Goal: Task Accomplishment & Management: Complete application form

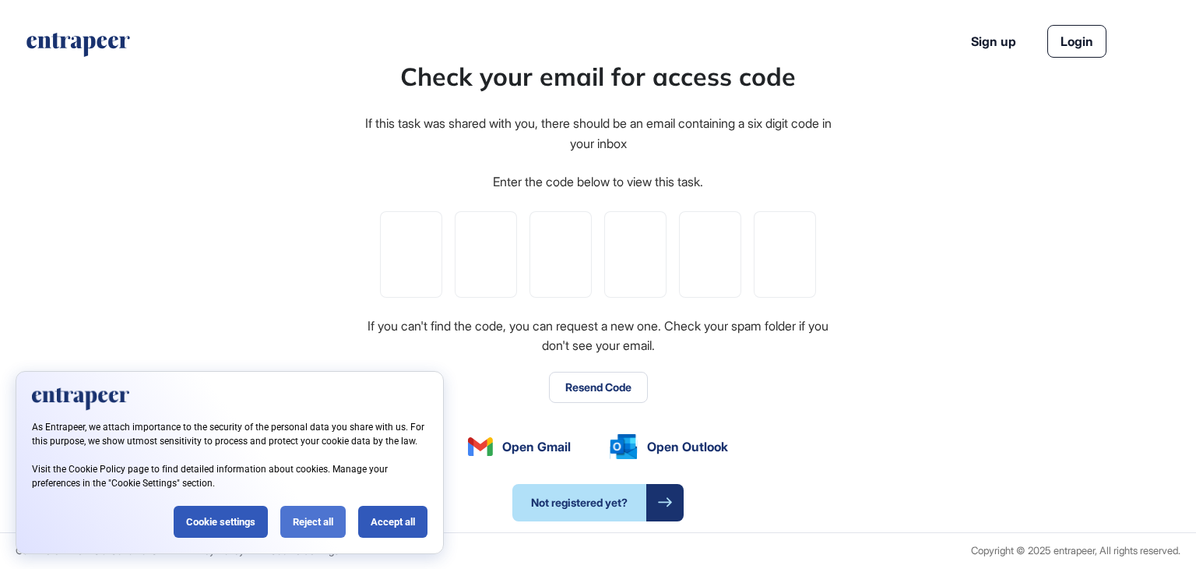
click at [329, 530] on div "Reject all" at bounding box center [312, 522] width 65 height 32
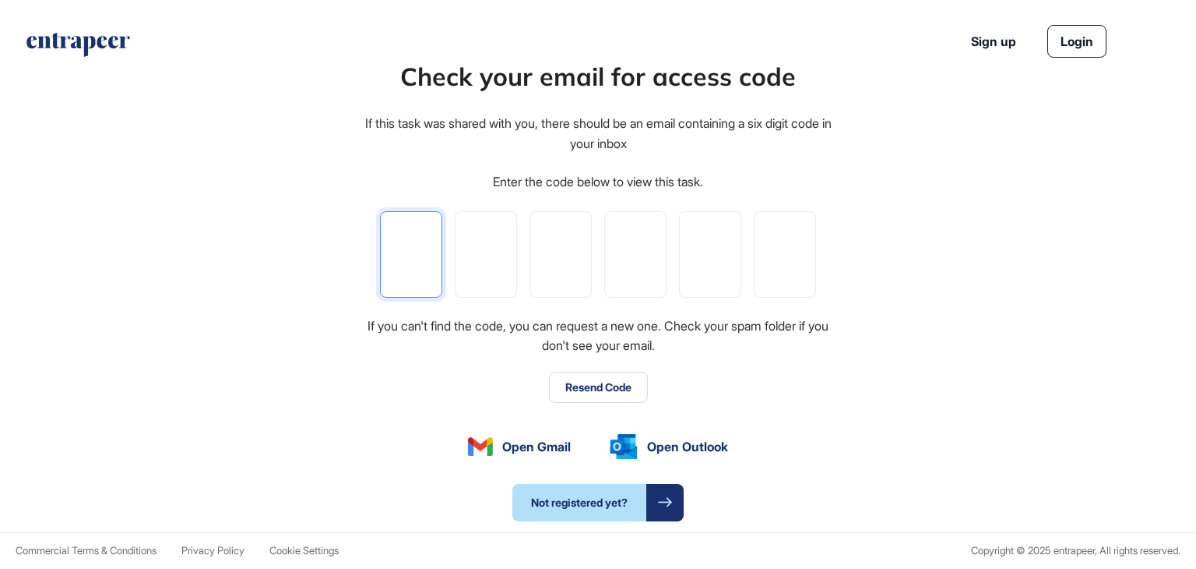
click at [414, 244] on input "tel" at bounding box center [411, 254] width 62 height 86
paste input "*"
type input "*"
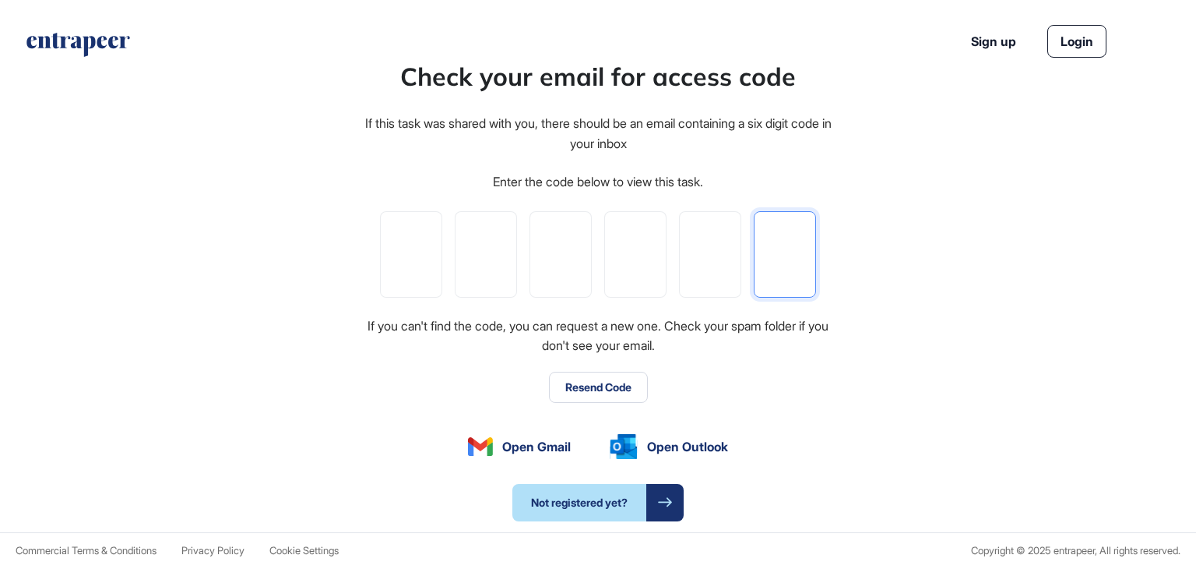
type input "*"
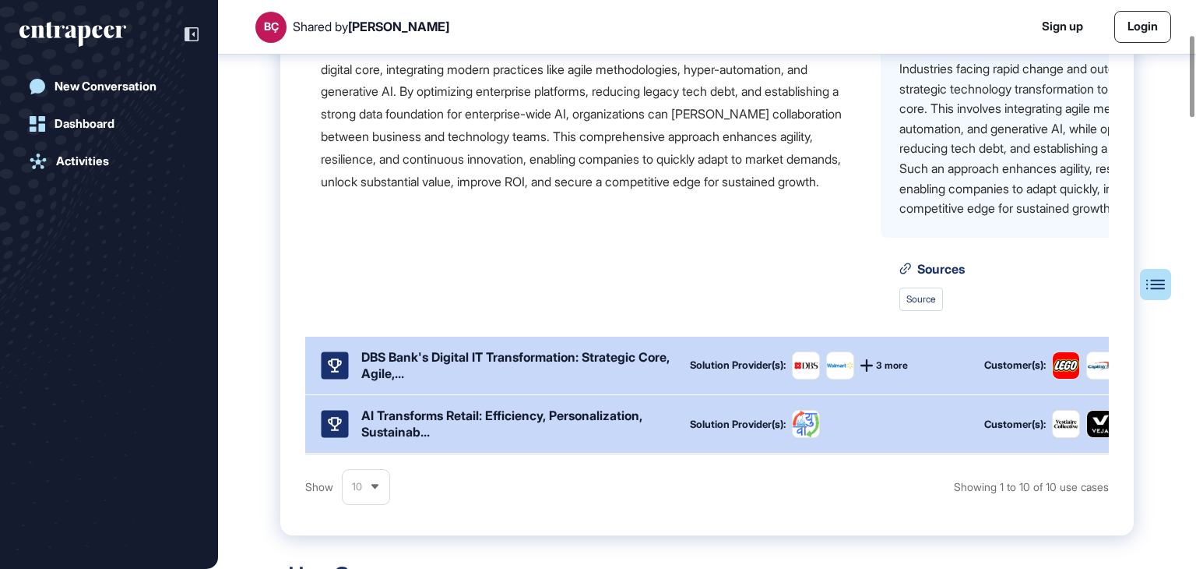
scroll to position [241, 0]
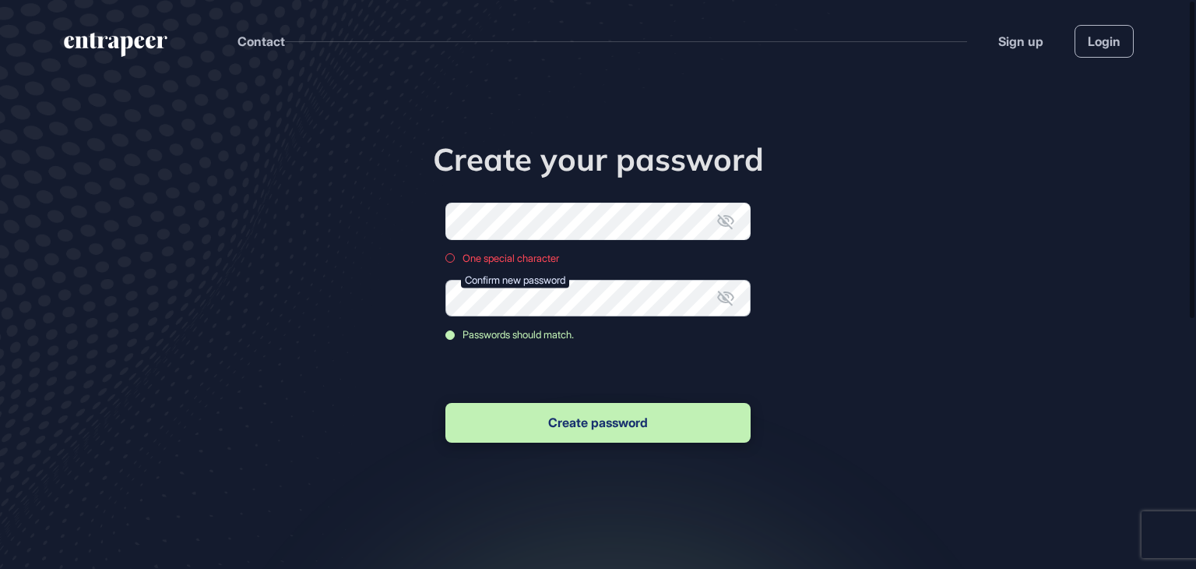
click at [446, 403] on button "Create password" at bounding box center [598, 423] width 305 height 40
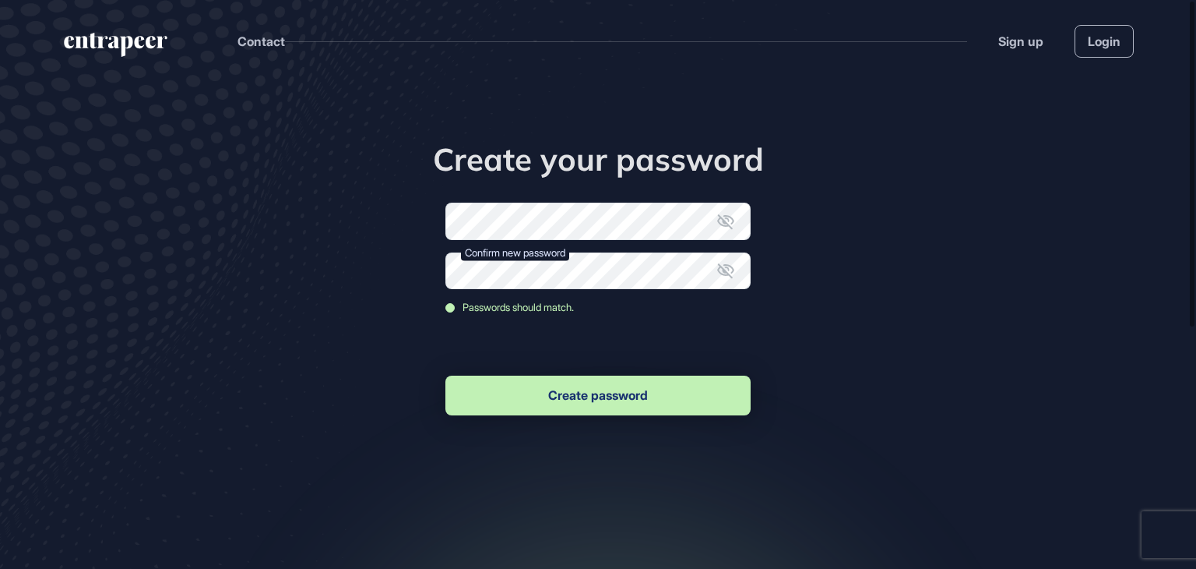
click at [603, 392] on button "Create password" at bounding box center [598, 395] width 305 height 40
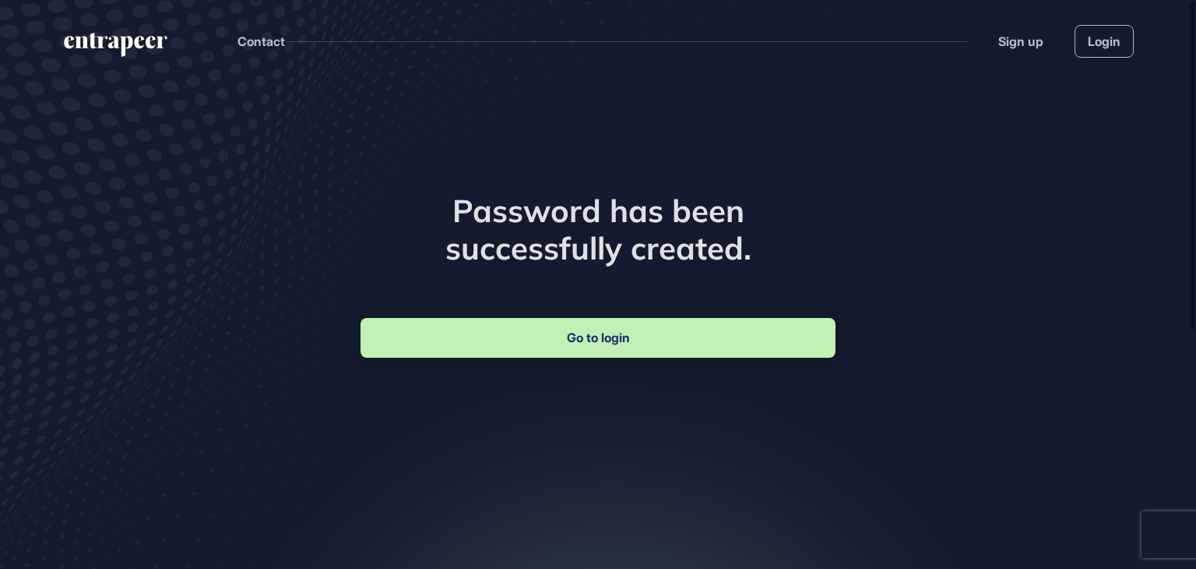
click at [583, 344] on link "Go to login" at bounding box center [598, 338] width 475 height 40
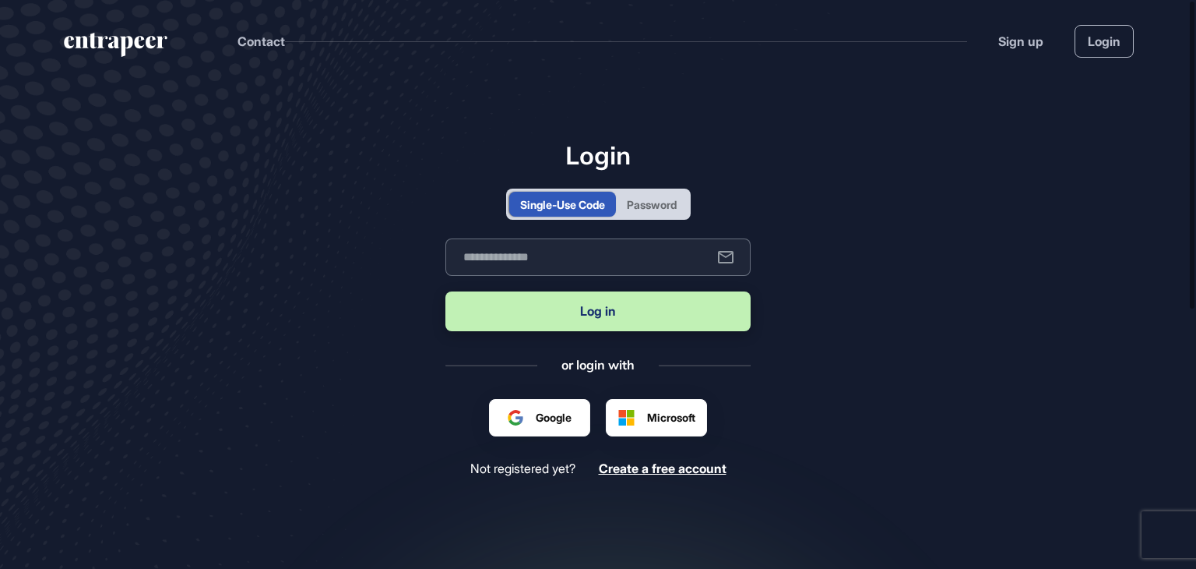
click at [545, 259] on input "text" at bounding box center [598, 256] width 305 height 37
type input "**********"
click at [579, 315] on button "Log in" at bounding box center [598, 311] width 305 height 40
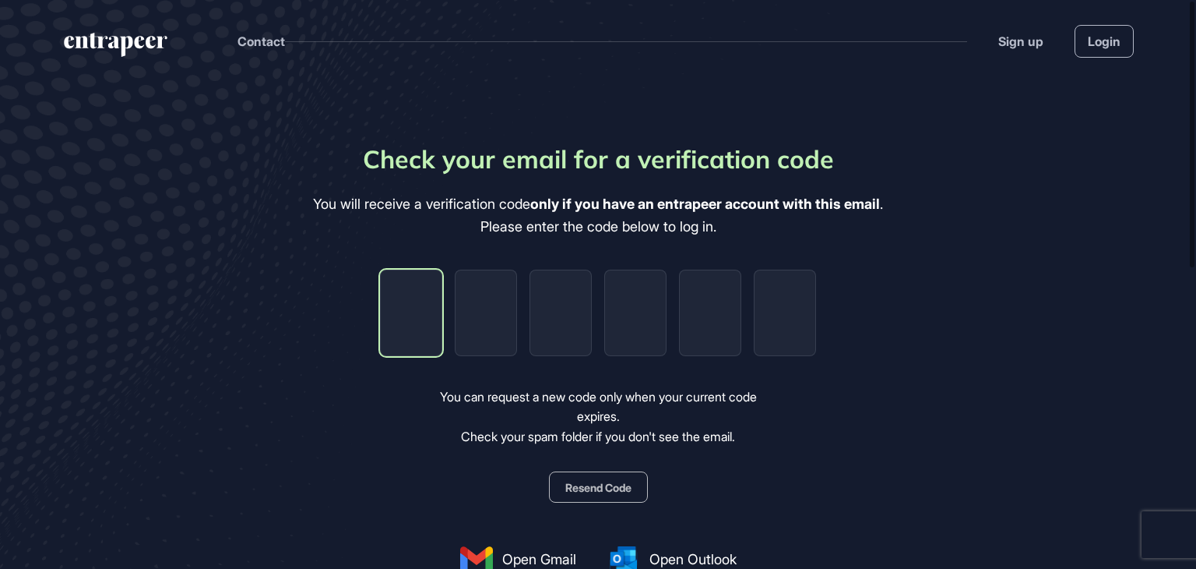
click at [403, 319] on input "tel" at bounding box center [411, 313] width 62 height 86
paste input "*"
type input "*"
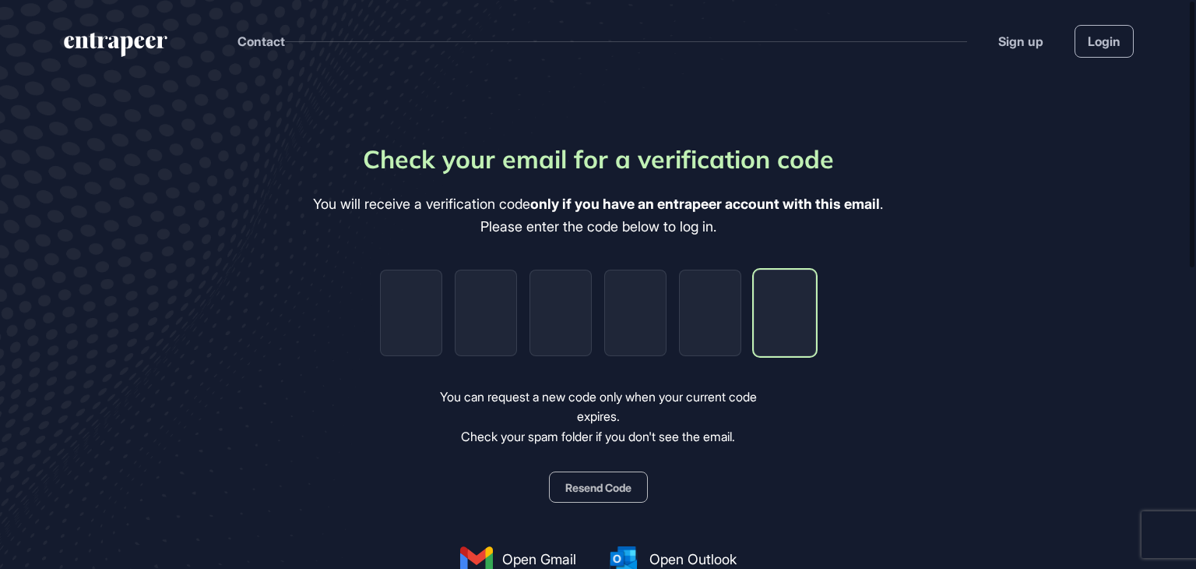
type input "*"
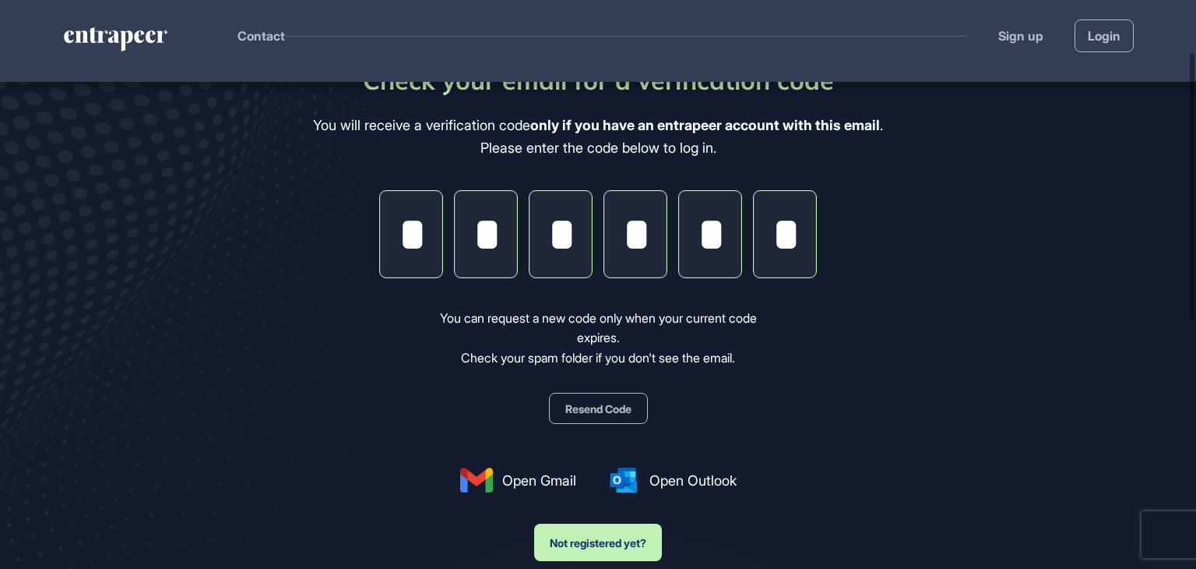
scroll to position [181, 0]
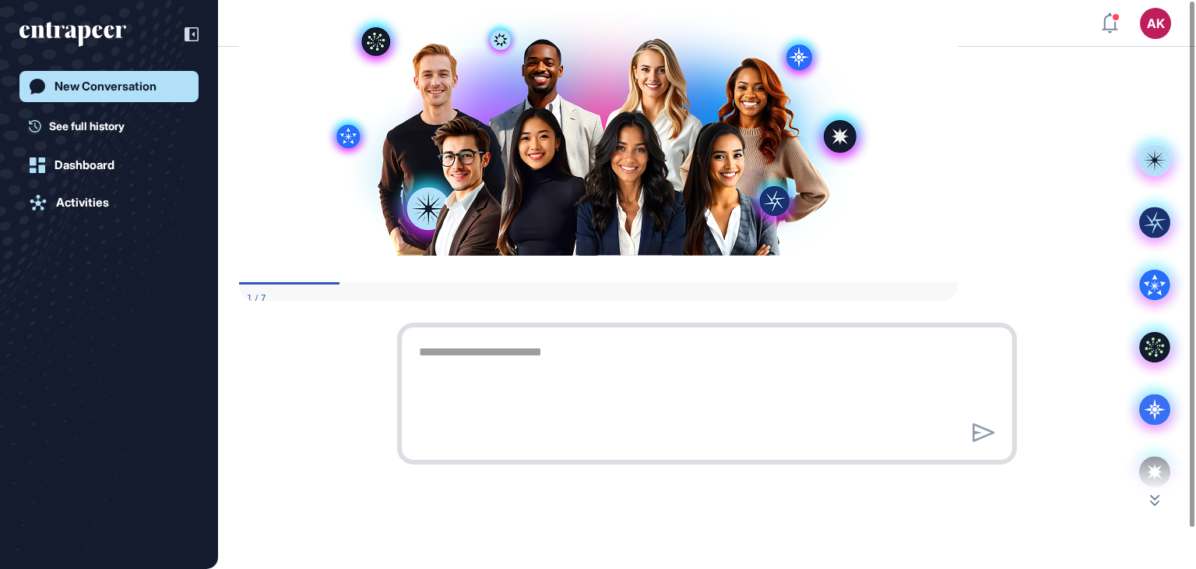
click at [556, 337] on textarea at bounding box center [707, 391] width 595 height 109
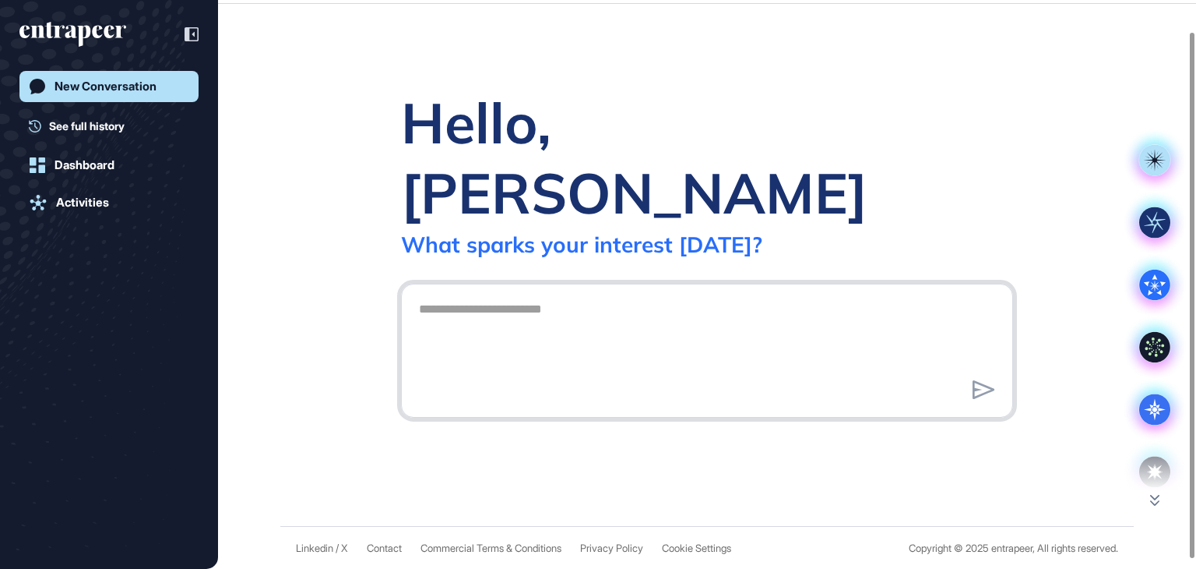
scroll to position [44, 0]
click at [1154, 226] on icon at bounding box center [1154, 222] width 21 height 21
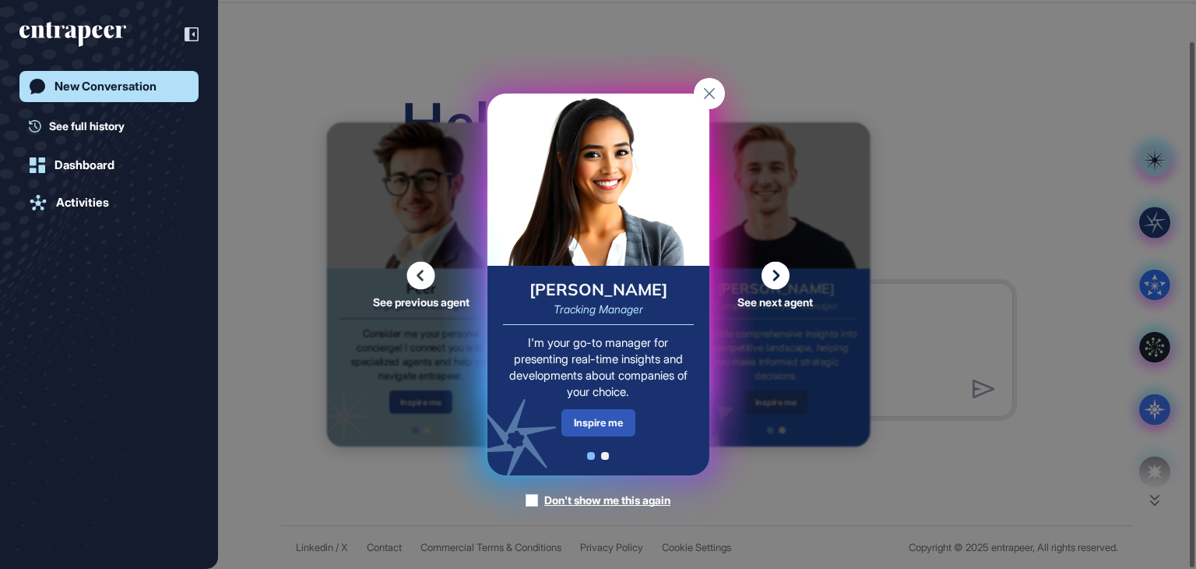
click at [717, 95] on rect at bounding box center [709, 93] width 31 height 31
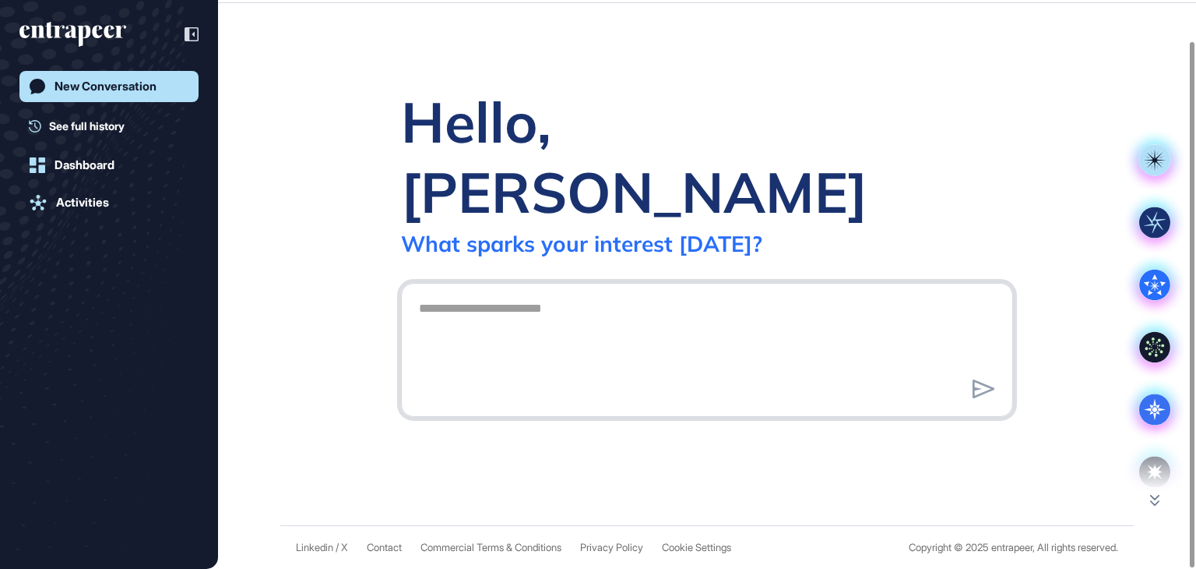
click at [455, 293] on textarea at bounding box center [707, 347] width 595 height 109
